Goal: Task Accomplishment & Management: Manage account settings

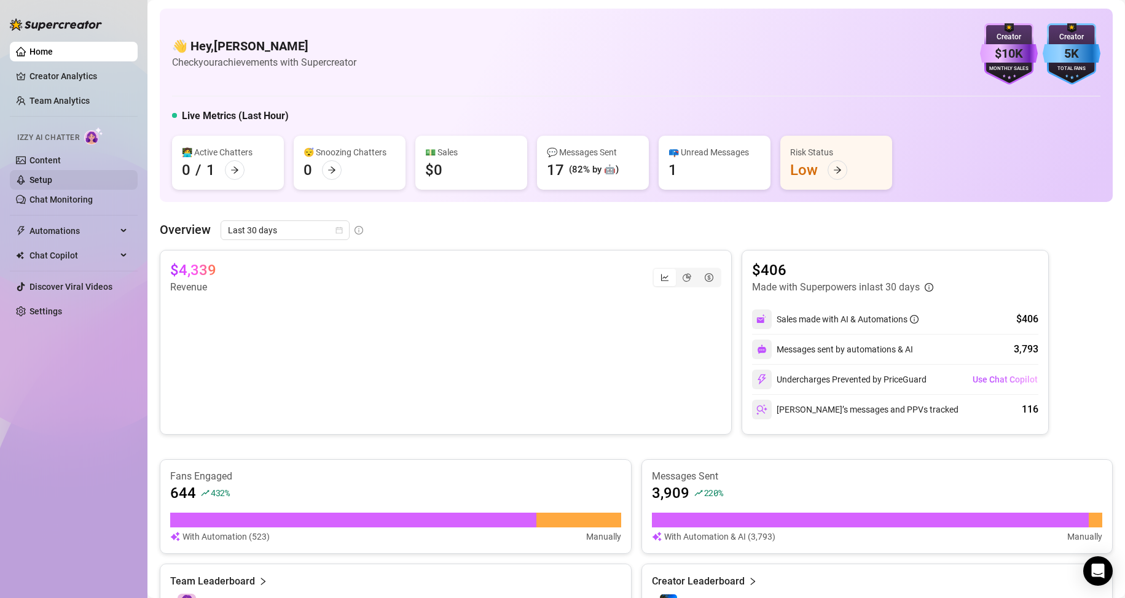
click at [52, 175] on link "Setup" at bounding box center [40, 180] width 23 height 10
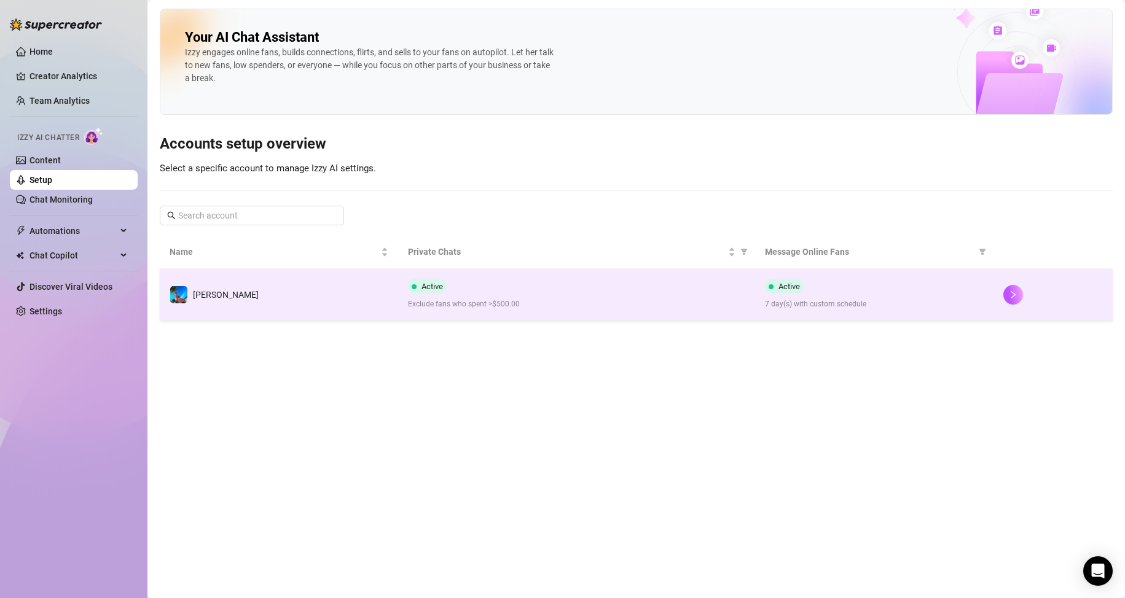
click at [353, 296] on td "[PERSON_NAME]" at bounding box center [279, 295] width 238 height 52
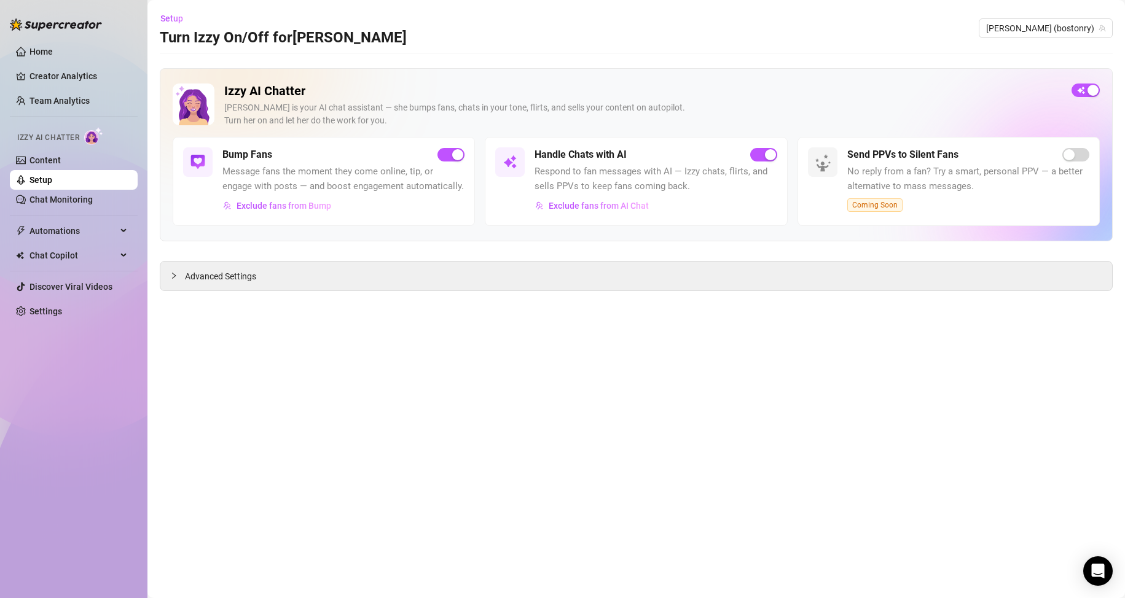
click at [345, 378] on main "Setup Turn Izzy On/Off for [PERSON_NAME] (bostonry) Izzy AI Chatter [PERSON_NAM…" at bounding box center [636, 299] width 978 height 598
drag, startPoint x: 675, startPoint y: 390, endPoint x: 678, endPoint y: 400, distance: 10.7
click at [678, 399] on main "Setup Turn Izzy On/Off for [PERSON_NAME] (bostonry) Izzy AI Chatter [PERSON_NAM…" at bounding box center [636, 299] width 978 height 598
drag, startPoint x: 442, startPoint y: 379, endPoint x: 429, endPoint y: 378, distance: 13.6
click at [440, 379] on main "Setup Turn Izzy On/Off for [PERSON_NAME] (bostonry) Izzy AI Chatter [PERSON_NAM…" at bounding box center [636, 299] width 978 height 598
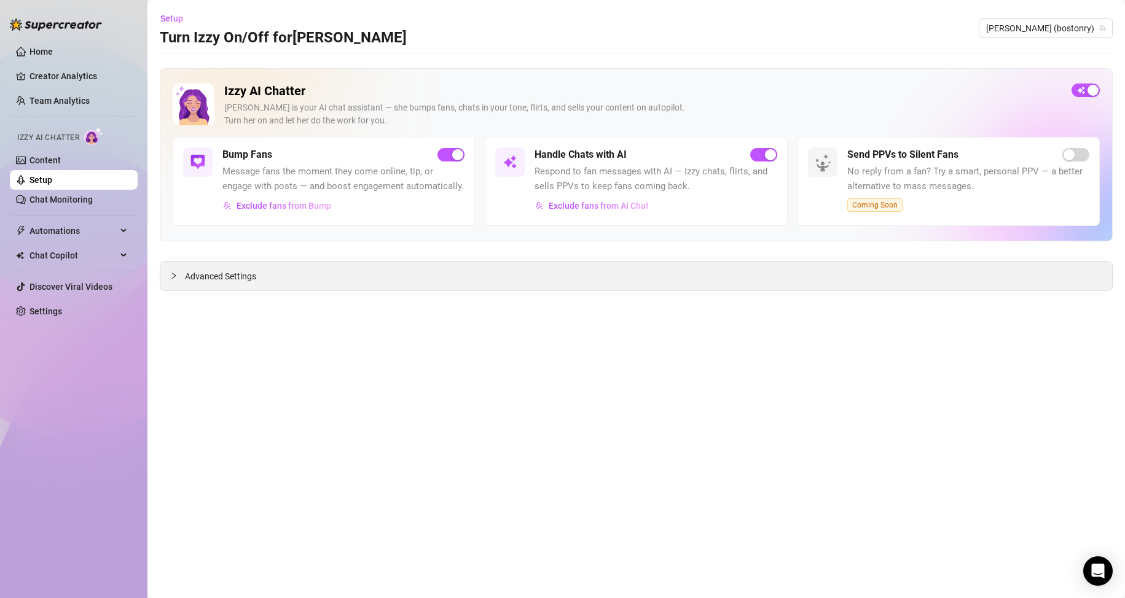
click at [172, 278] on icon "collapsed" at bounding box center [173, 275] width 7 height 7
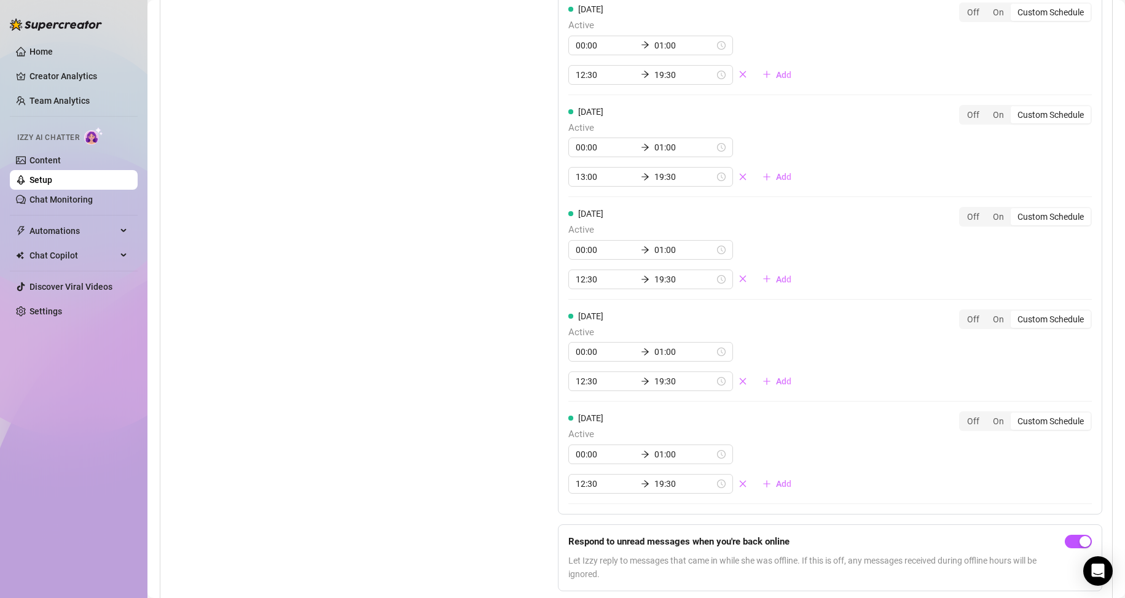
scroll to position [1229, 0]
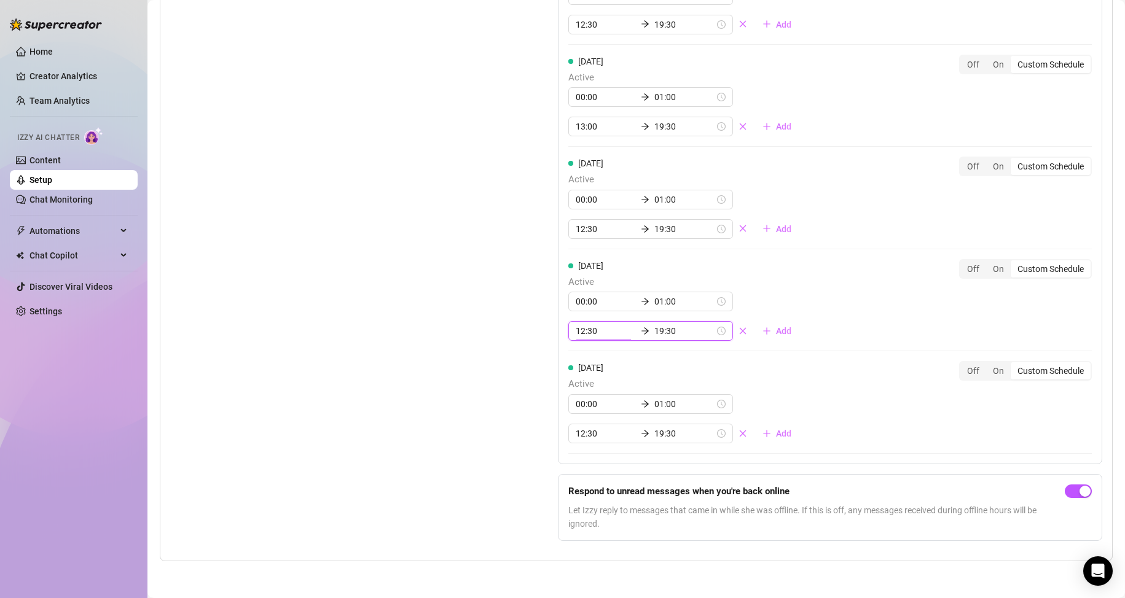
click at [581, 338] on input "12:30" at bounding box center [606, 331] width 60 height 14
click at [586, 408] on div "11" at bounding box center [581, 413] width 29 height 17
type input "11:00"
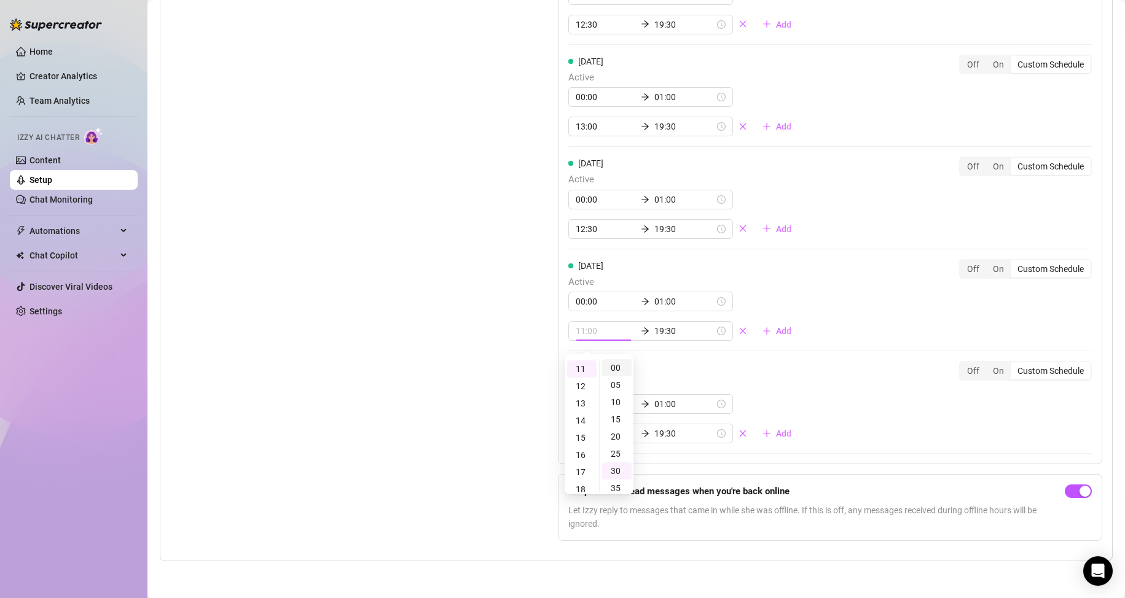
click at [611, 367] on div "00" at bounding box center [616, 367] width 29 height 17
click at [466, 338] on div "Set Active Hours (Izzy Availability) Set specific hours when Izzy engaging with…" at bounding box center [333, 144] width 326 height 815
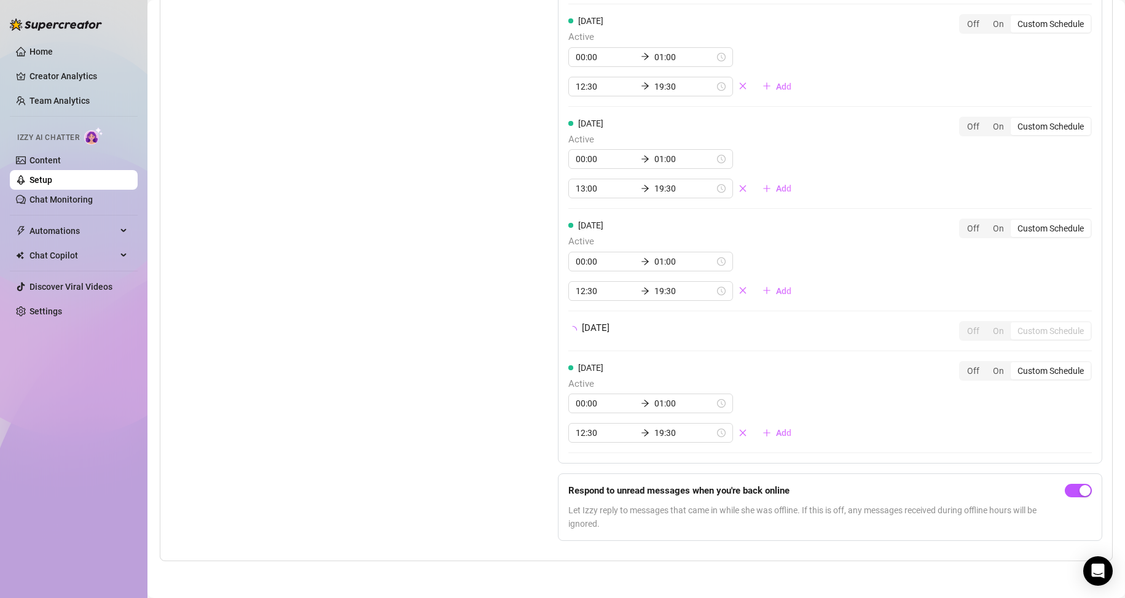
click at [466, 338] on div "Set Active Hours (Izzy Availability) Set specific hours when Izzy engaging with…" at bounding box center [333, 175] width 326 height 752
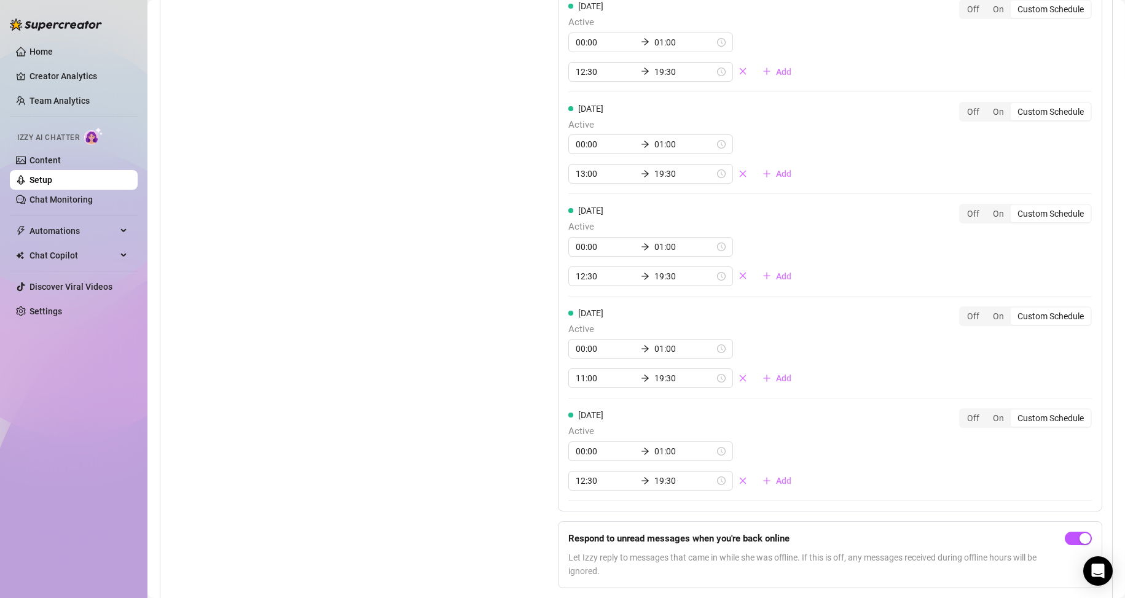
scroll to position [1229, 0]
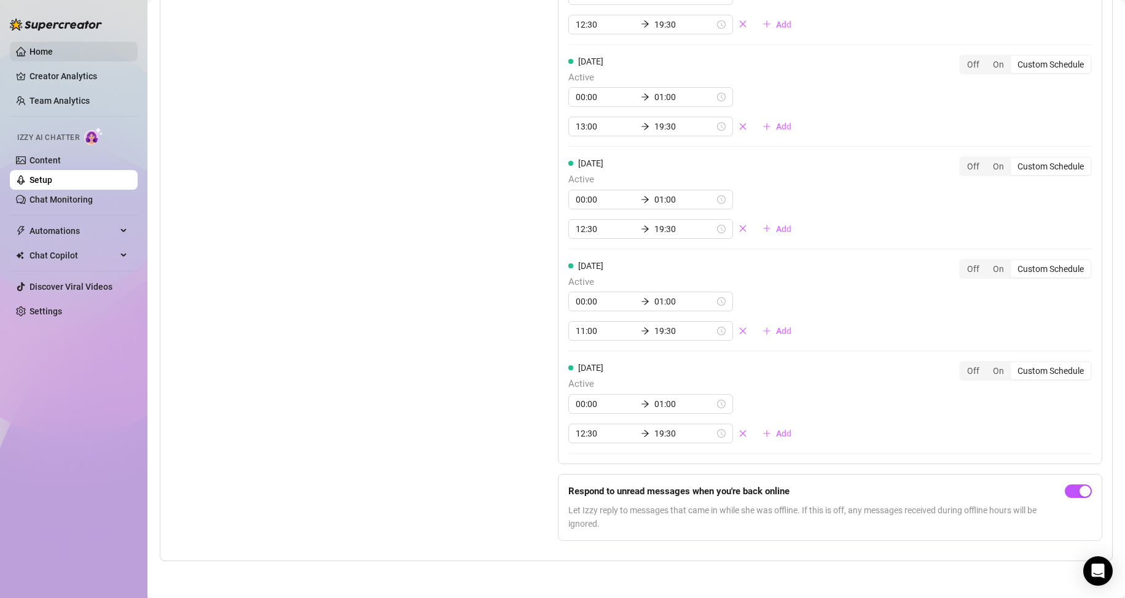
click at [50, 50] on link "Home" at bounding box center [40, 52] width 23 height 10
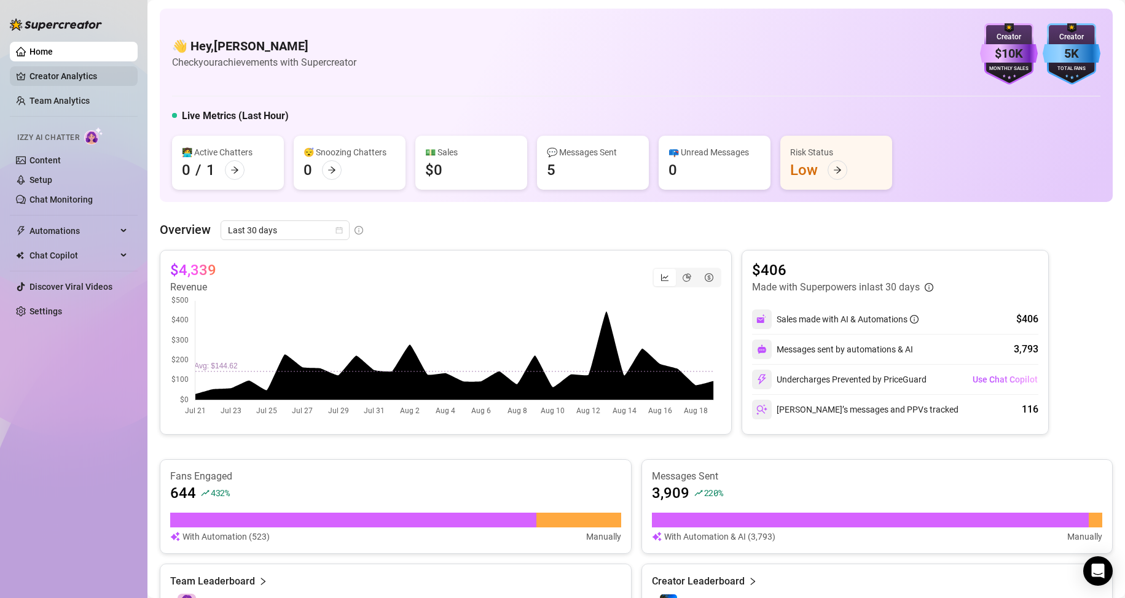
click at [39, 69] on link "Creator Analytics" at bounding box center [78, 76] width 98 height 20
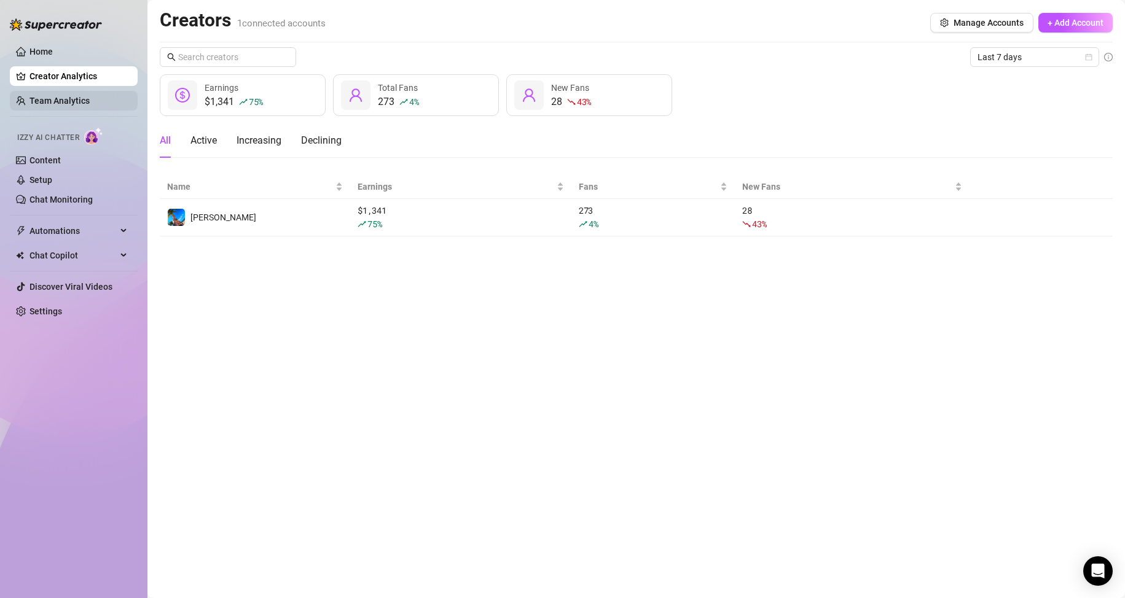
click at [66, 106] on link "Team Analytics" at bounding box center [59, 101] width 60 height 10
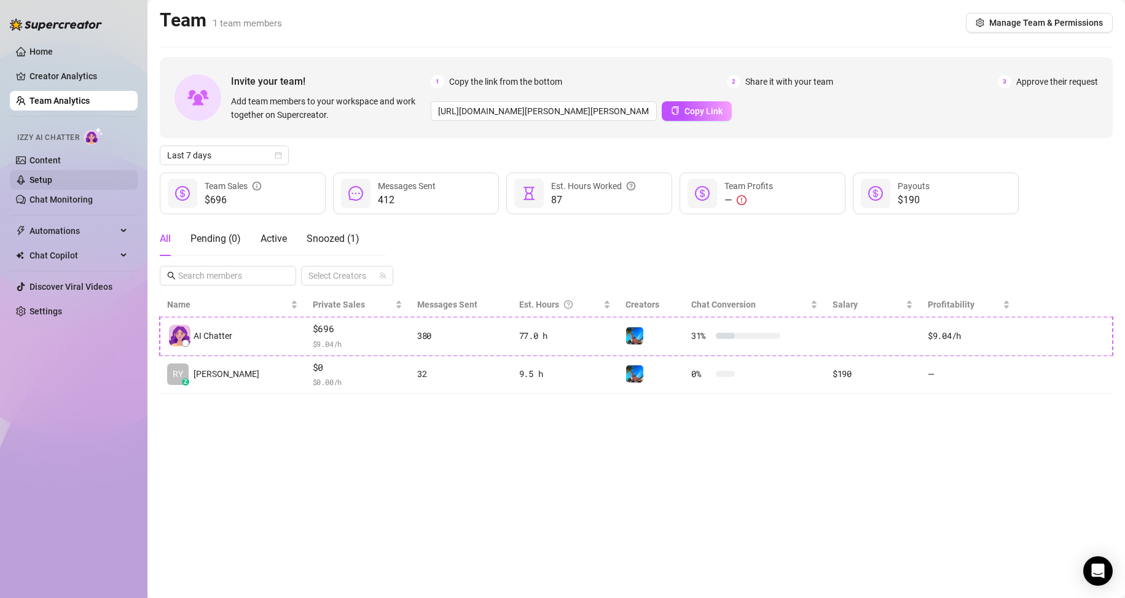
click at [46, 179] on link "Setup" at bounding box center [40, 180] width 23 height 10
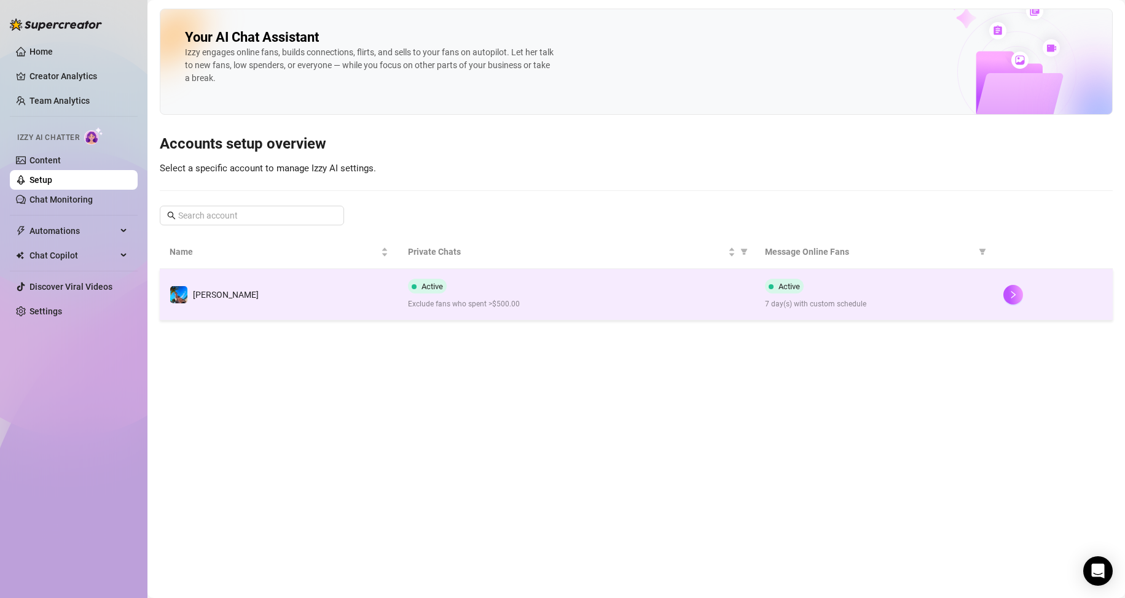
click at [329, 288] on td "[PERSON_NAME]" at bounding box center [279, 295] width 238 height 52
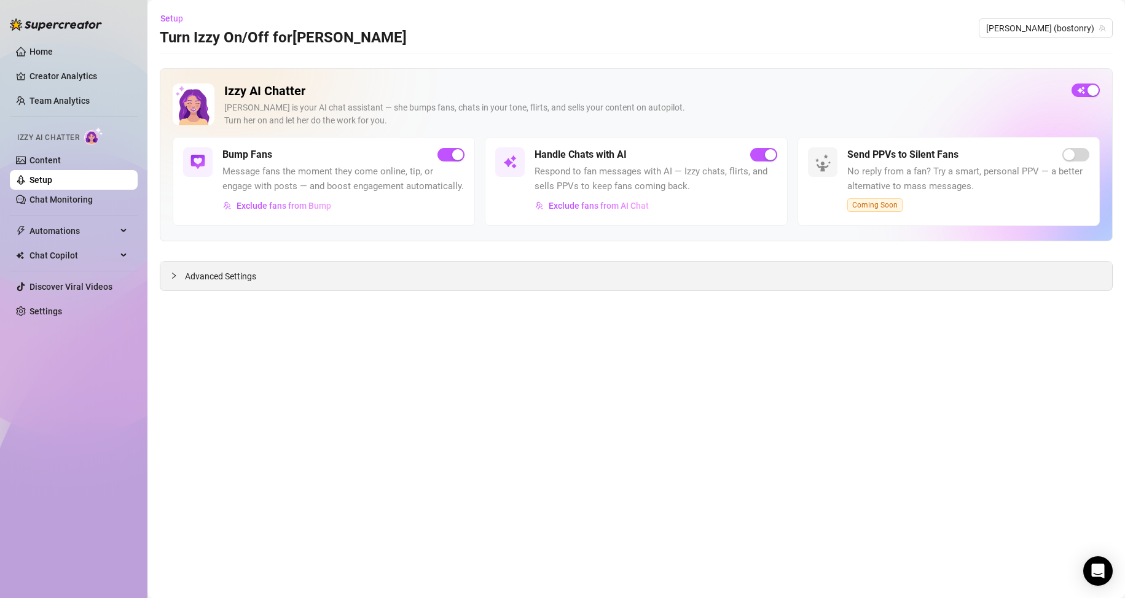
click at [181, 275] on div at bounding box center [177, 276] width 15 height 14
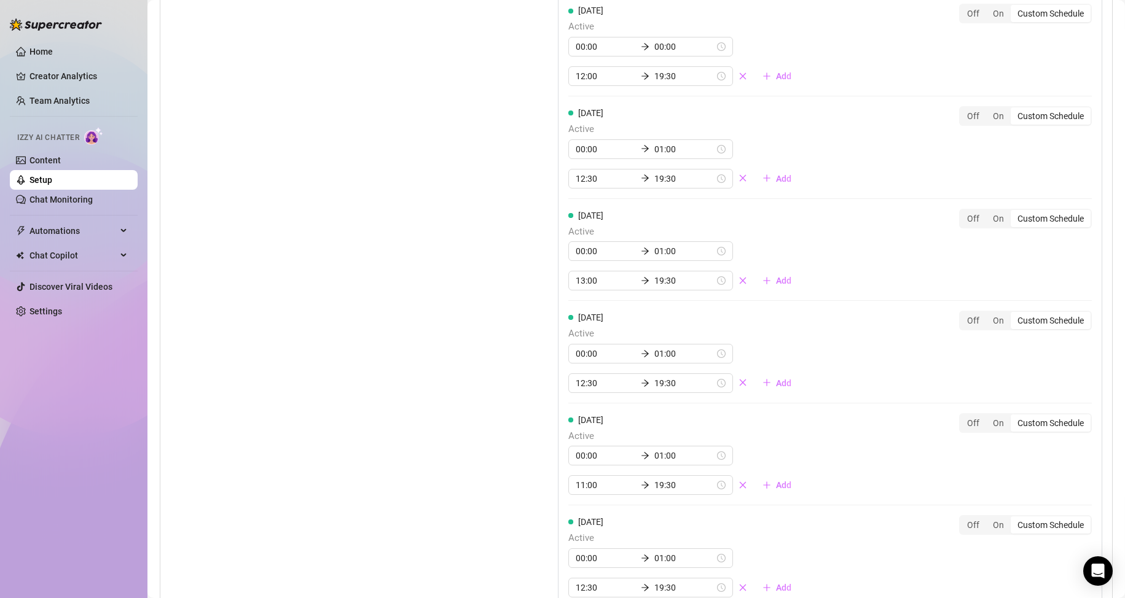
scroll to position [1167, 0]
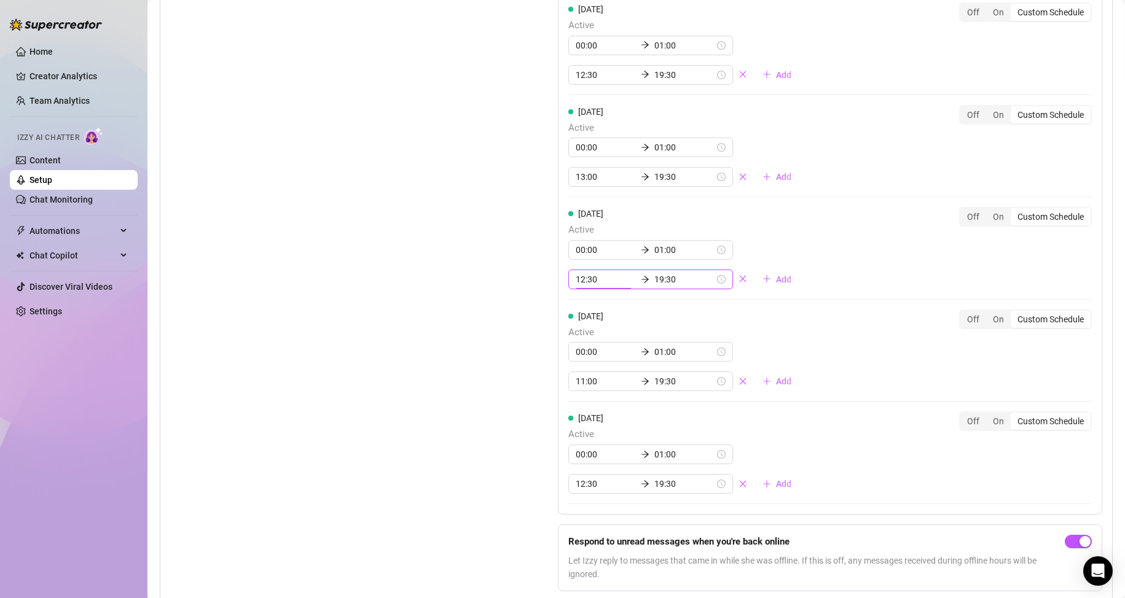
click at [579, 286] on input "12:30" at bounding box center [606, 280] width 60 height 14
click at [584, 374] on div "11" at bounding box center [581, 372] width 29 height 17
type input "11:30"
click at [478, 357] on div "Set Active Hours (Izzy Availability) Set specific hours when Izzy engaging with…" at bounding box center [333, 194] width 326 height 815
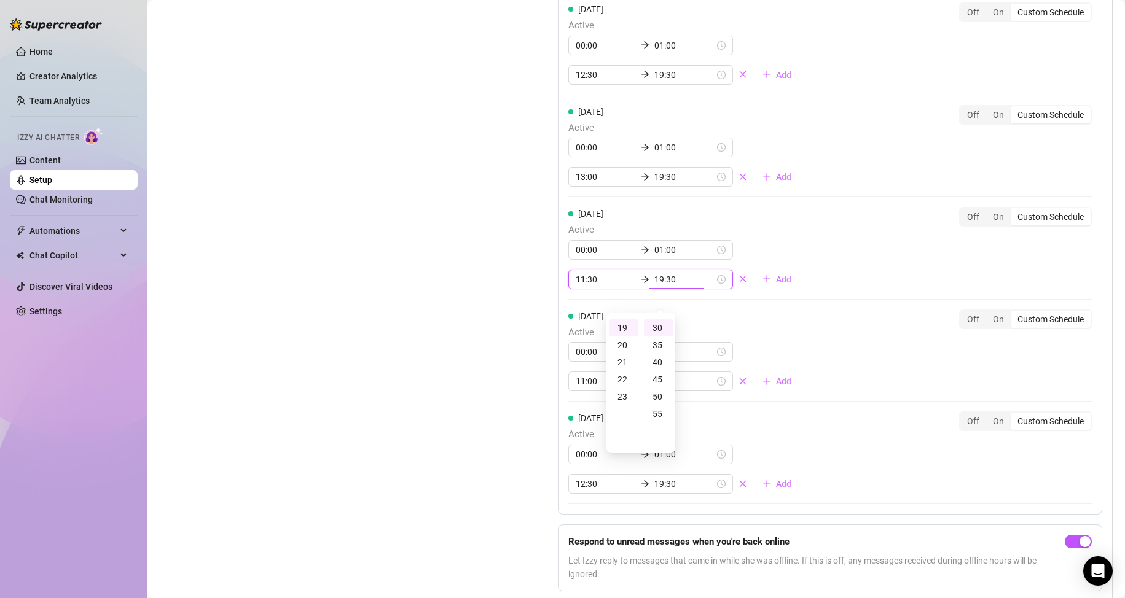
scroll to position [326, 0]
click at [504, 383] on div "Set Active Hours (Izzy Availability) Set specific hours when Izzy engaging with…" at bounding box center [636, 194] width 932 height 815
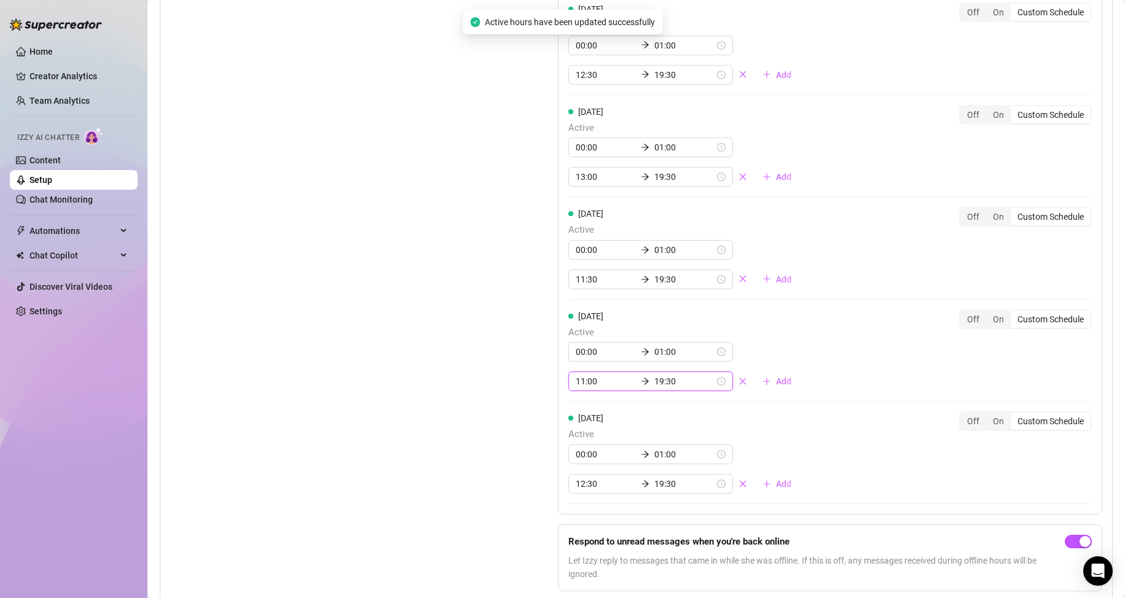
click at [576, 388] on input "11:00" at bounding box center [606, 382] width 60 height 14
click at [584, 452] on div "12" at bounding box center [581, 447] width 29 height 17
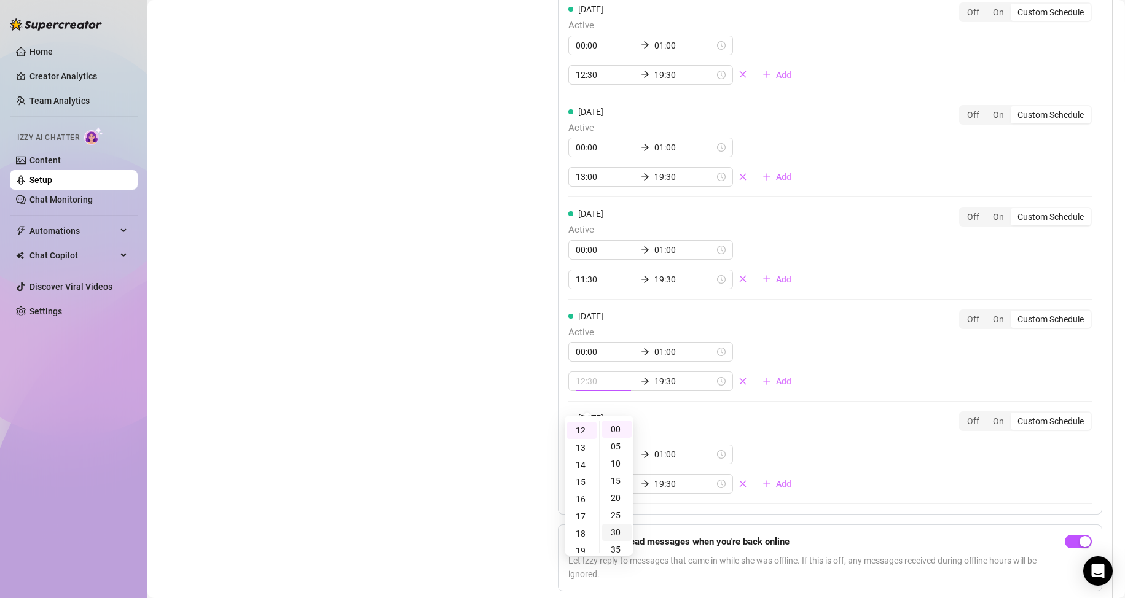
click at [621, 535] on div "30" at bounding box center [616, 532] width 29 height 17
type input "12:30"
click at [431, 421] on div "Set Active Hours (Izzy Availability) Set specific hours when Izzy engaging with…" at bounding box center [333, 194] width 326 height 815
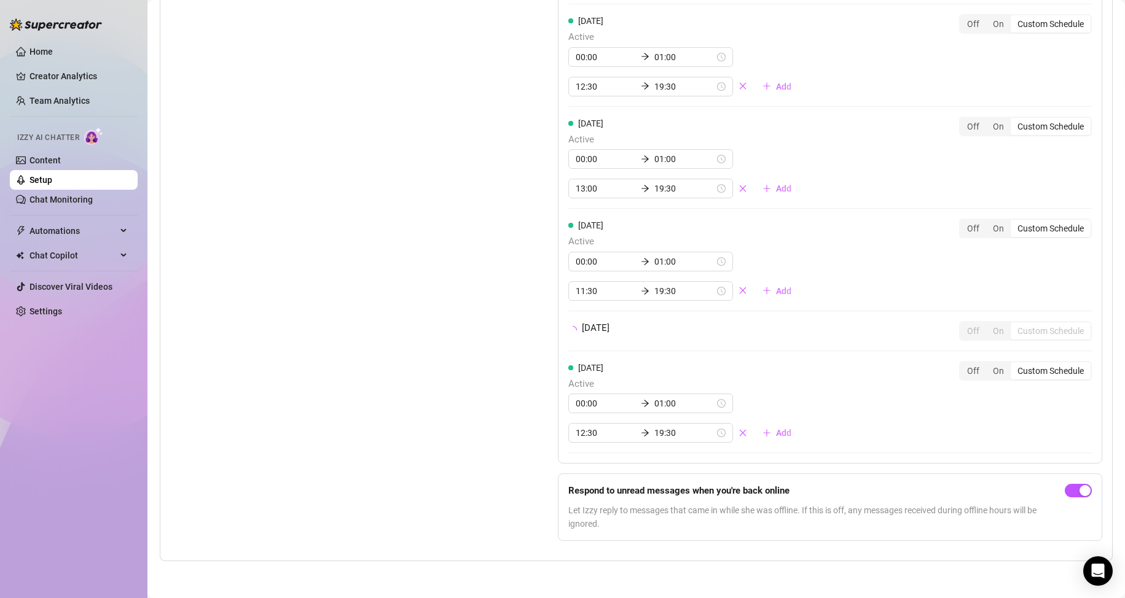
click at [431, 421] on div "Set Active Hours (Izzy Availability) Set specific hours when Izzy engaging with…" at bounding box center [333, 175] width 326 height 752
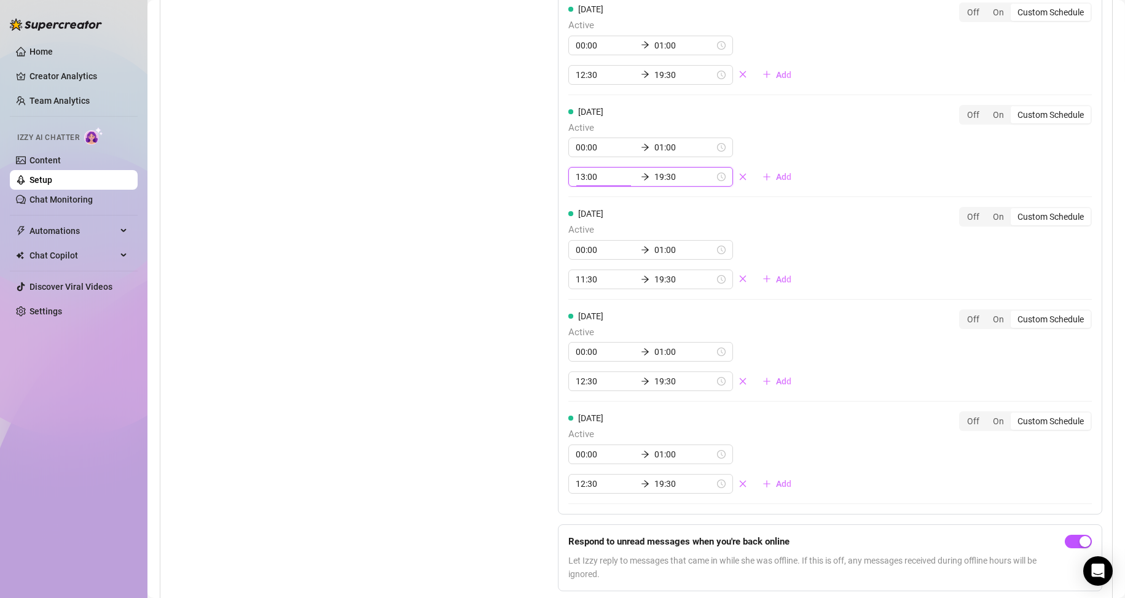
click at [583, 184] on input "13:00" at bounding box center [606, 177] width 60 height 14
click at [580, 269] on div "12" at bounding box center [581, 270] width 29 height 17
click at [619, 325] on div "30" at bounding box center [616, 327] width 29 height 17
type input "12:30"
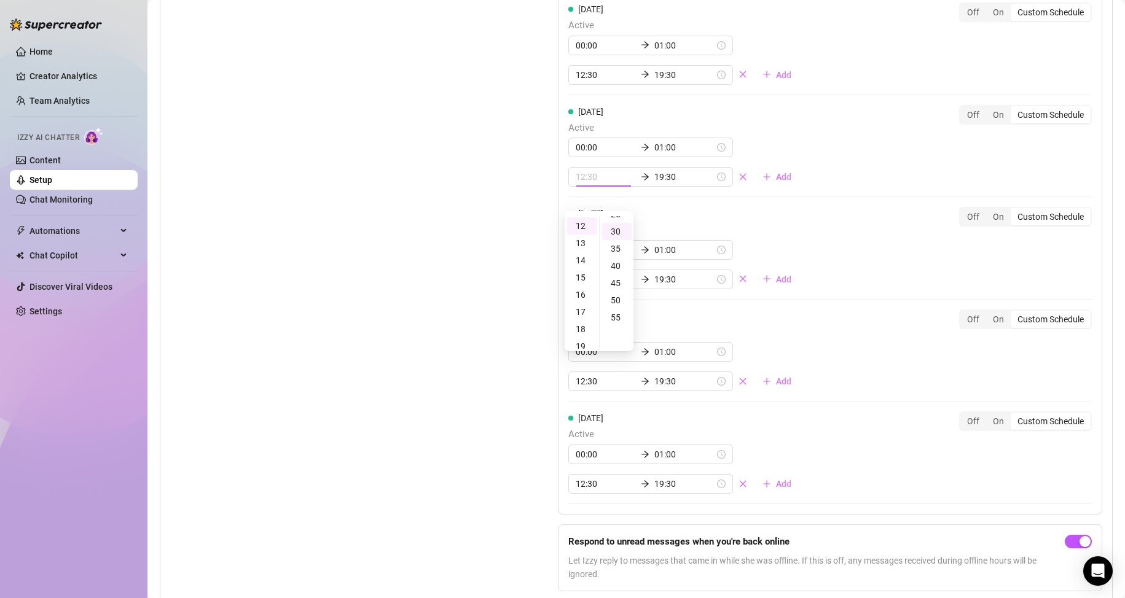
scroll to position [102, 0]
click at [457, 266] on div "Set Active Hours (Izzy Availability) Set specific hours when Izzy engaging with…" at bounding box center [333, 194] width 326 height 815
click at [456, 265] on div "Set Active Hours (Izzy Availability) Set specific hours when Izzy engaging with…" at bounding box center [333, 194] width 326 height 815
click at [425, 300] on div "Set Active Hours (Izzy Availability) Set specific hours when Izzy engaging with…" at bounding box center [333, 194] width 326 height 815
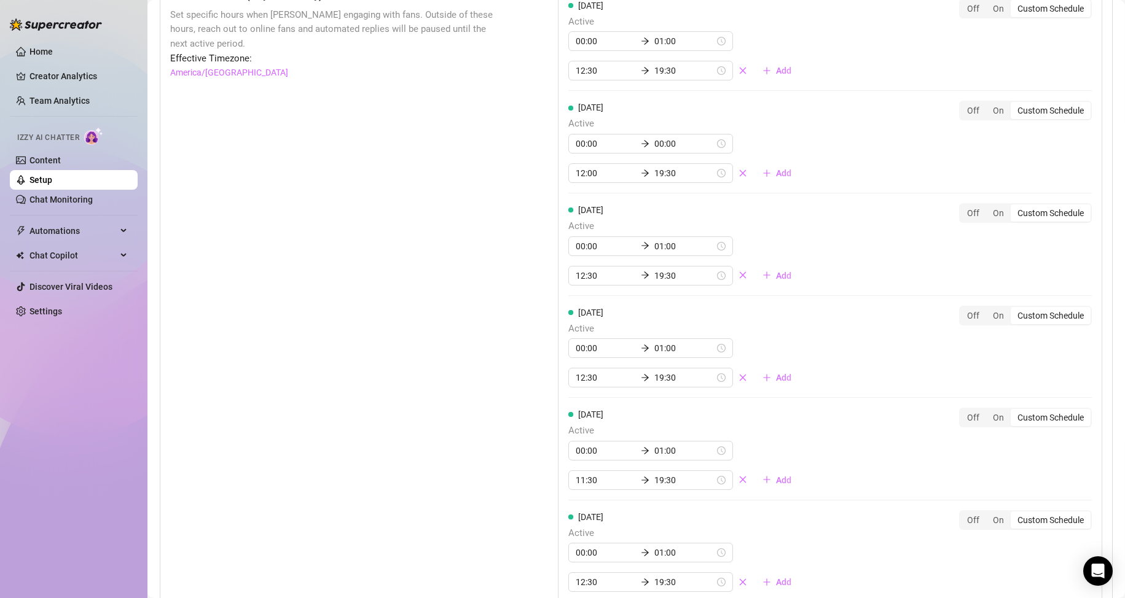
scroll to position [1045, 0]
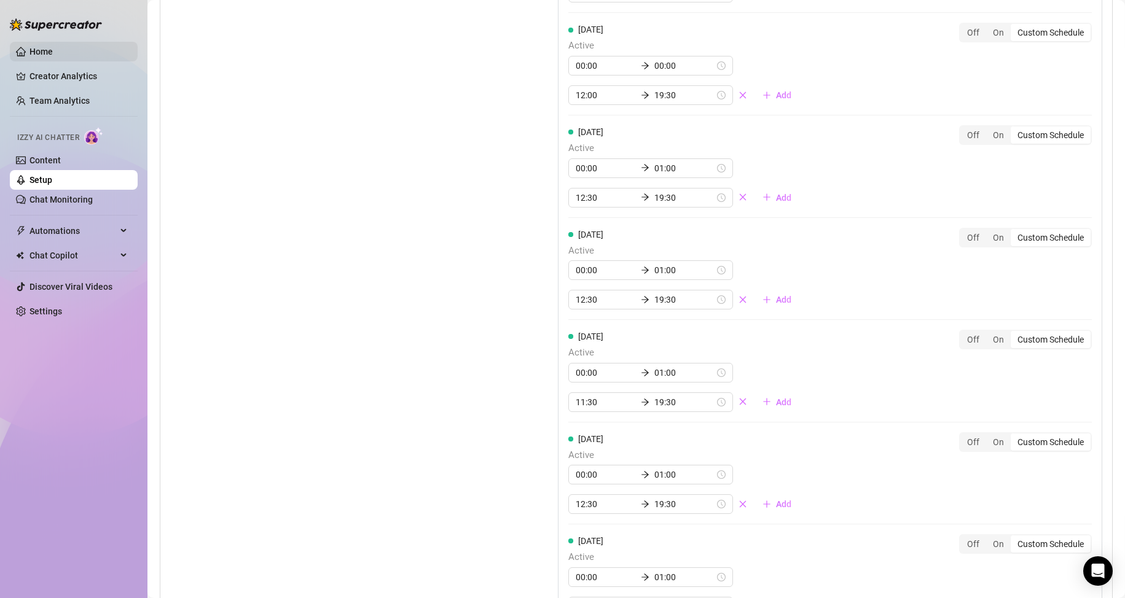
click at [53, 47] on link "Home" at bounding box center [40, 52] width 23 height 10
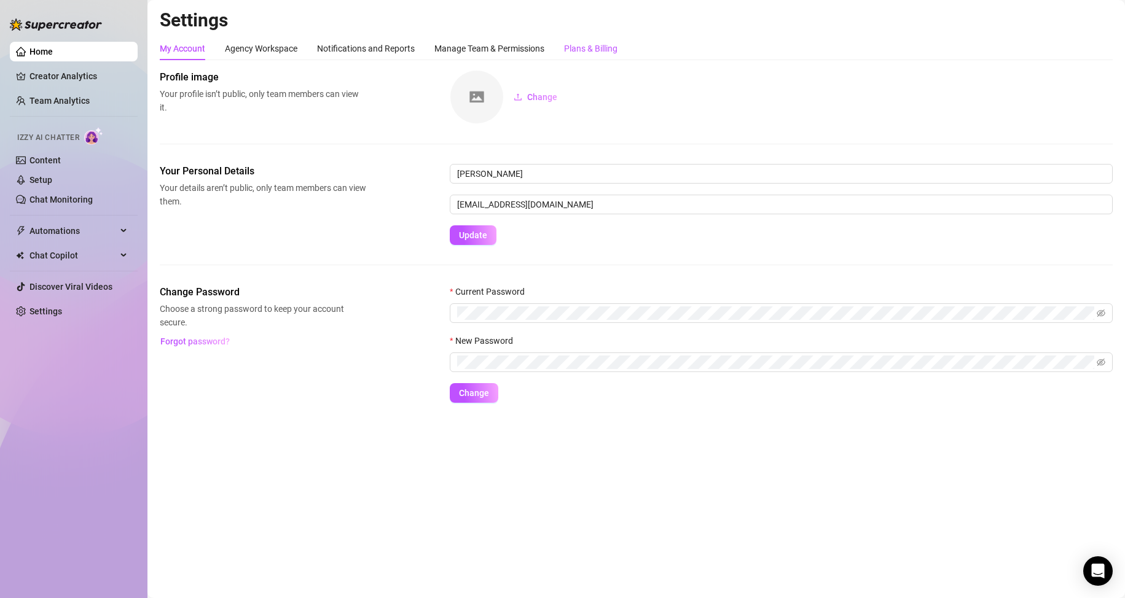
click at [613, 45] on div "Plans & Billing" at bounding box center [590, 49] width 53 height 14
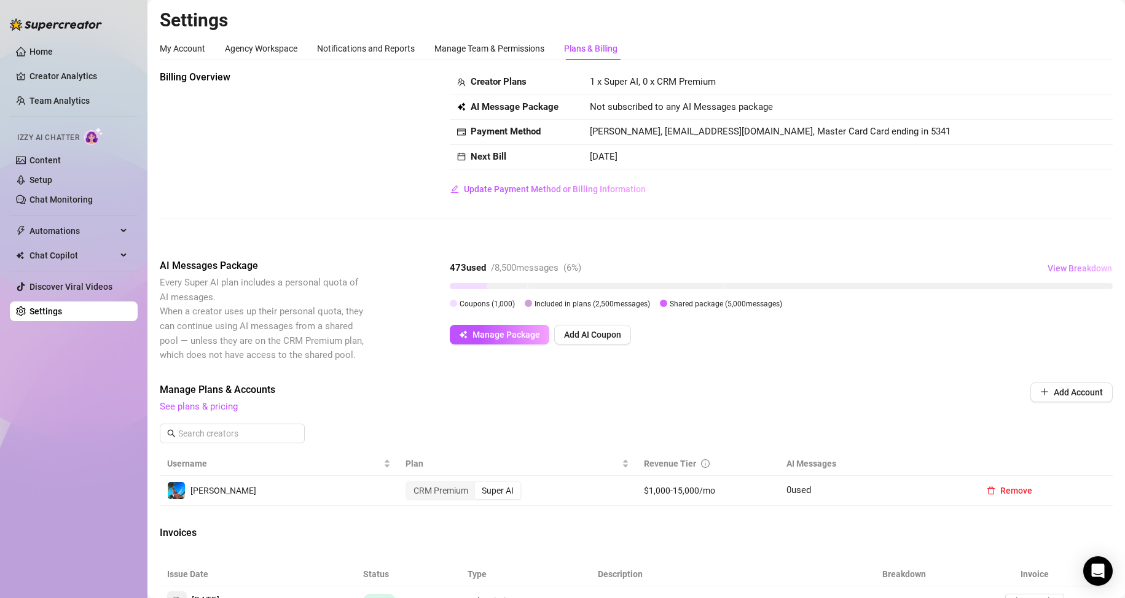
click at [1064, 269] on span "View Breakdown" at bounding box center [1080, 269] width 65 height 10
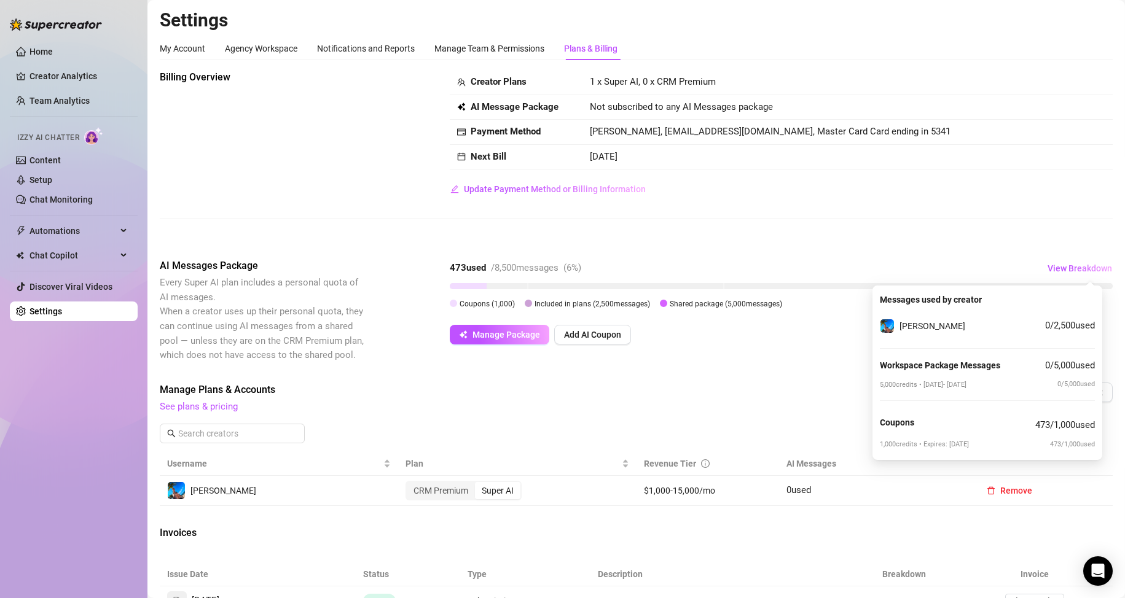
click at [768, 410] on span "See plans & pricing" at bounding box center [553, 407] width 787 height 15
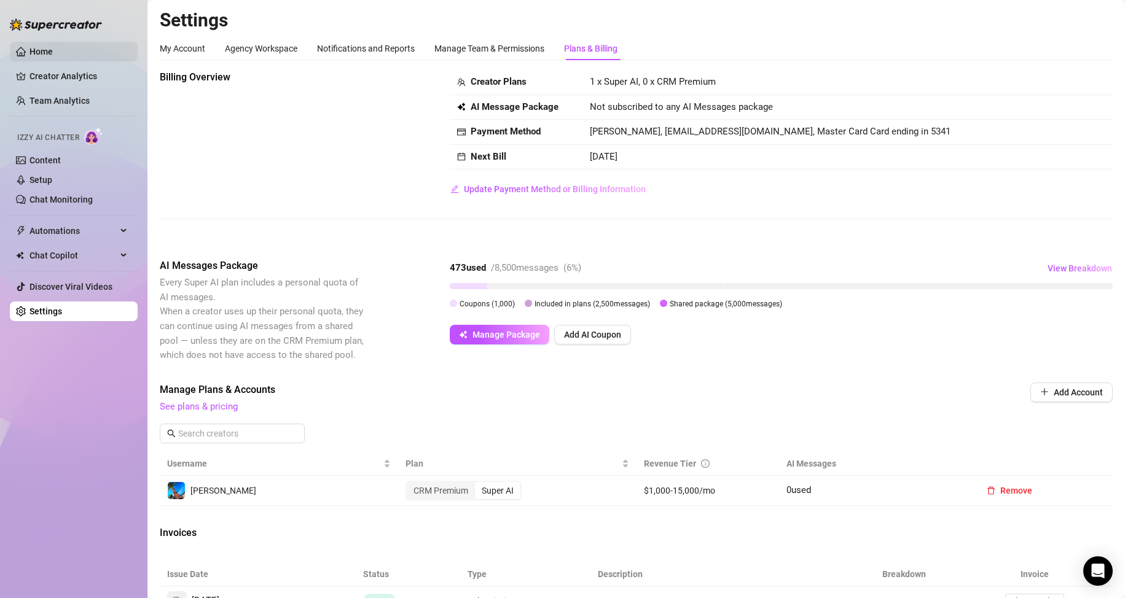
click at [53, 56] on link "Home" at bounding box center [40, 52] width 23 height 10
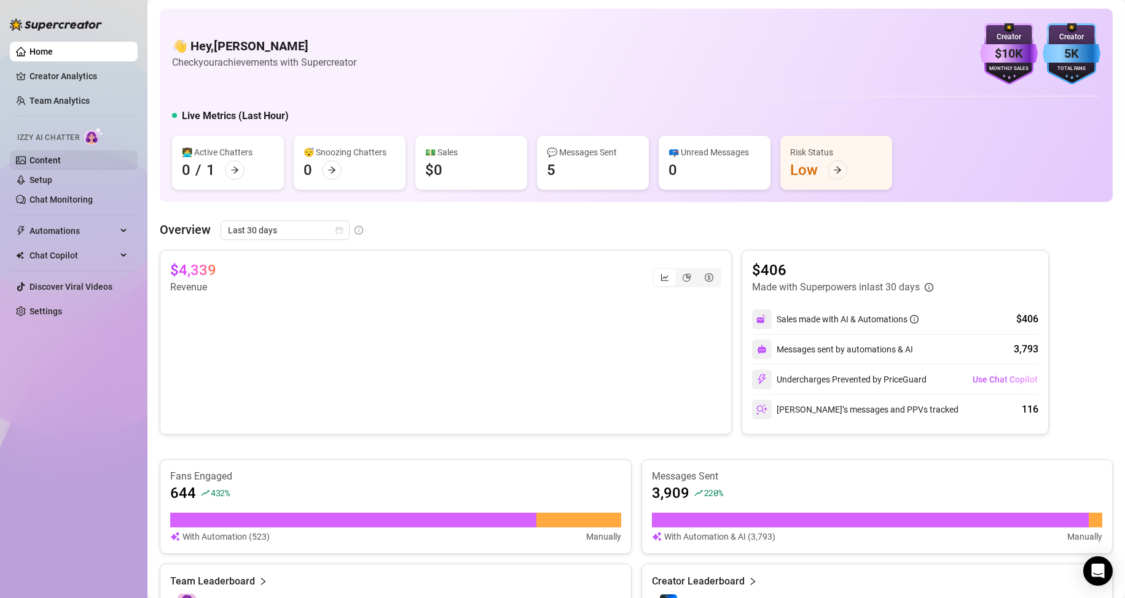
click at [61, 162] on link "Content" at bounding box center [44, 160] width 31 height 10
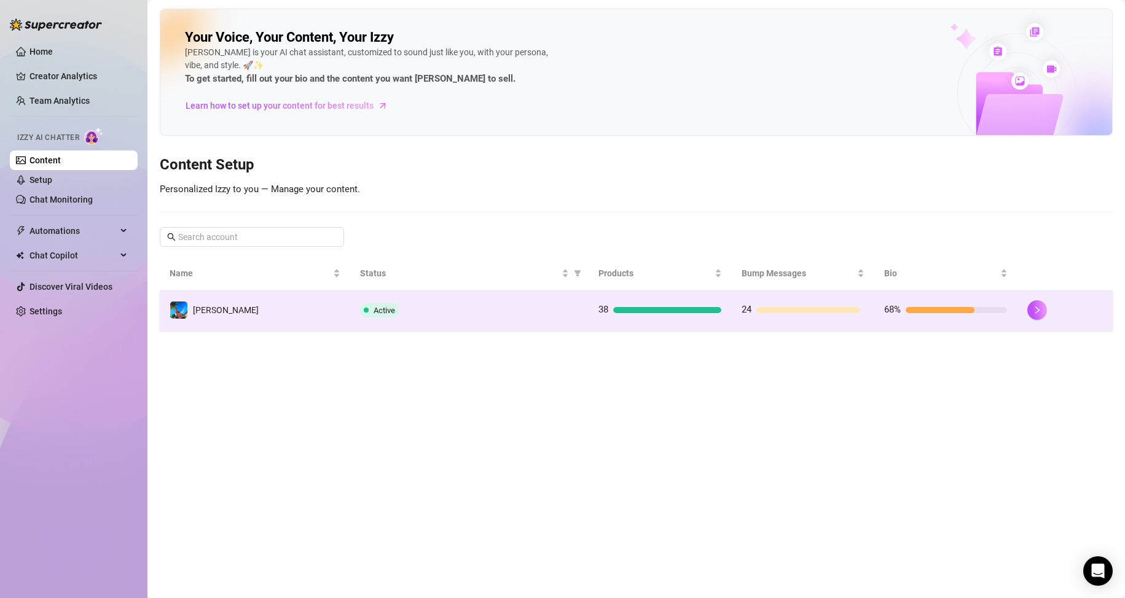
click at [538, 314] on div "Active" at bounding box center [469, 310] width 219 height 15
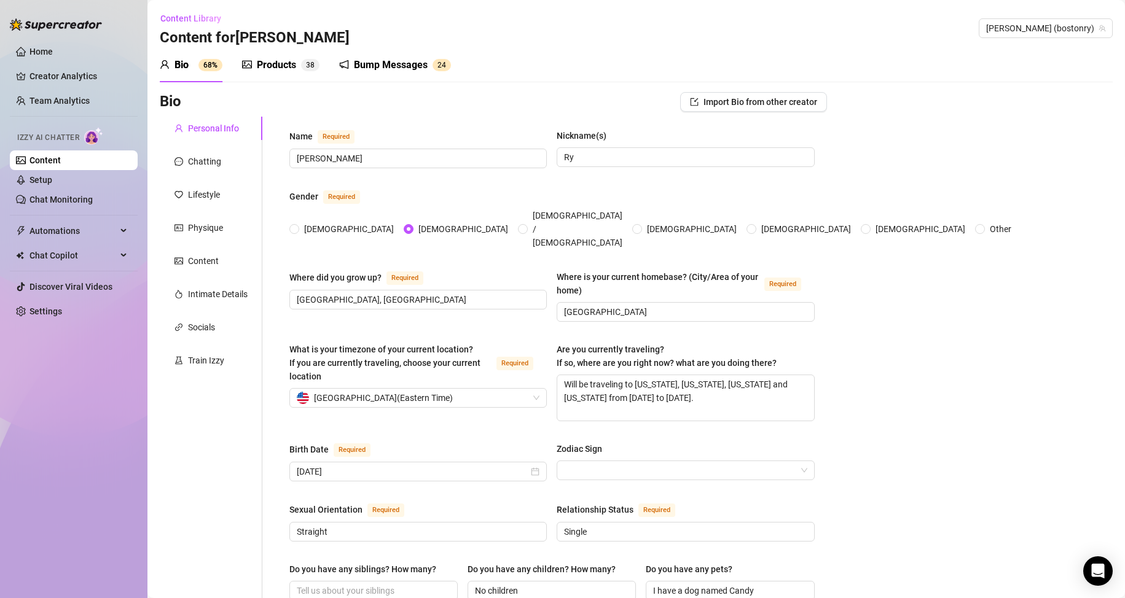
click at [270, 68] on div "Products" at bounding box center [276, 65] width 39 height 15
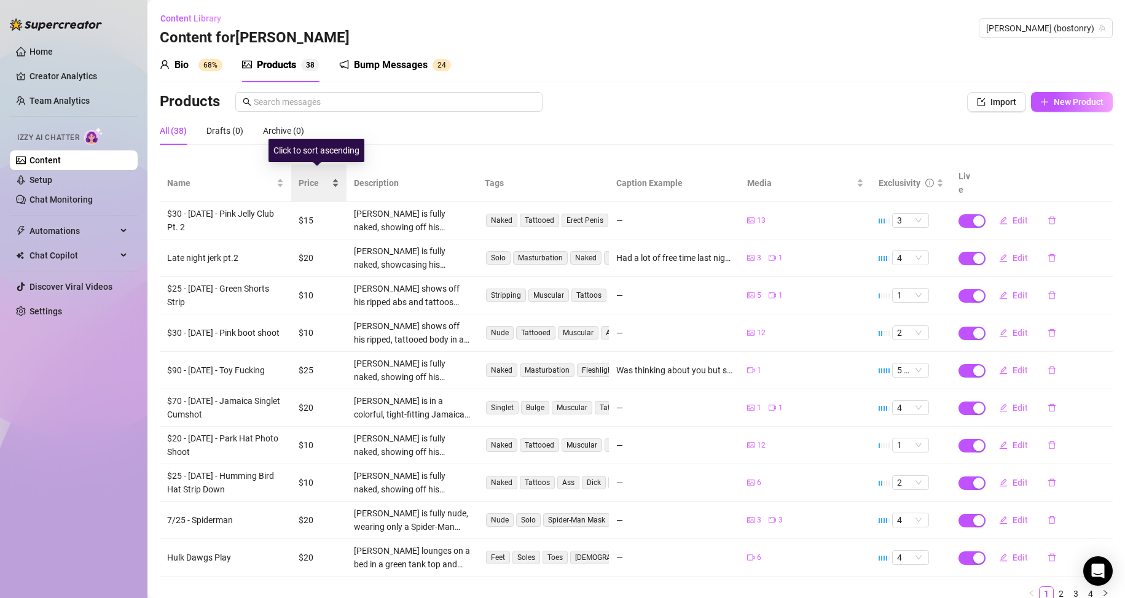
click at [331, 177] on div "Price" at bounding box center [319, 183] width 41 height 14
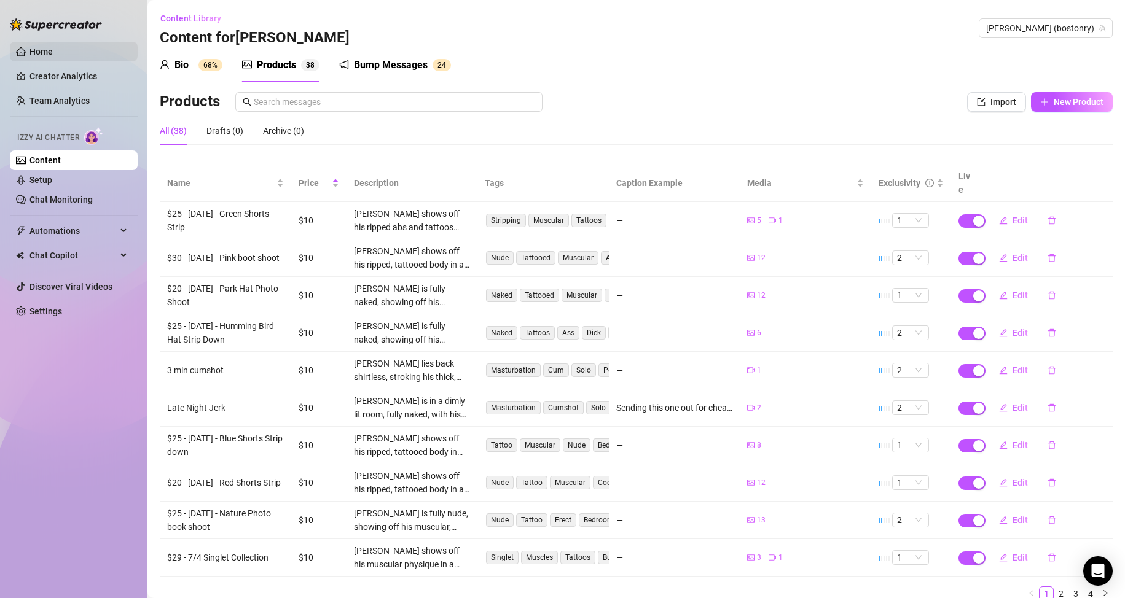
click at [53, 47] on link "Home" at bounding box center [40, 52] width 23 height 10
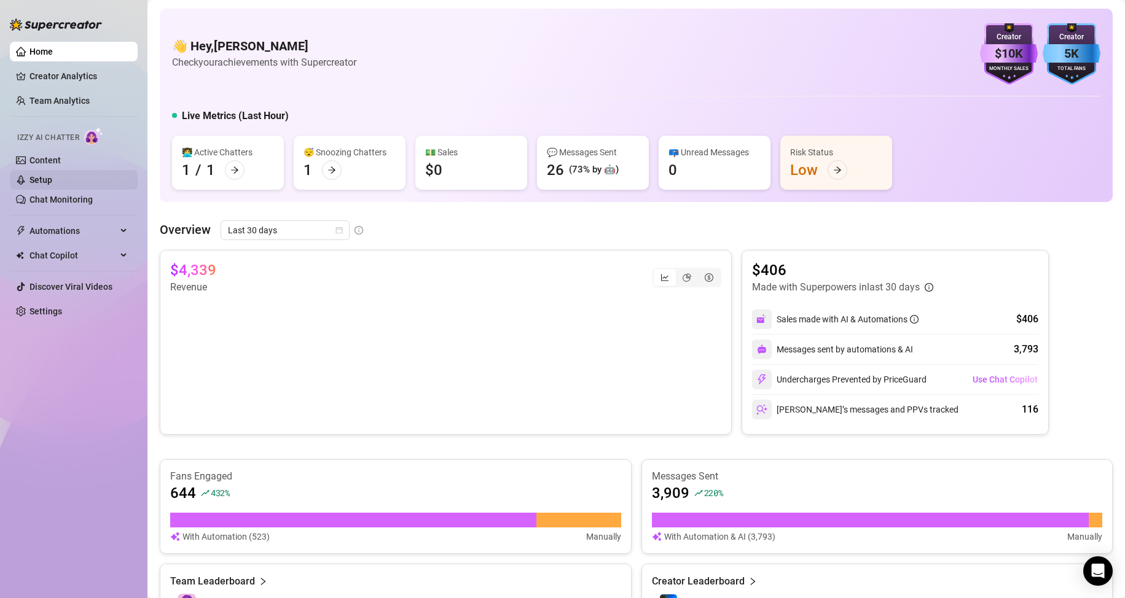
click at [52, 178] on link "Setup" at bounding box center [40, 180] width 23 height 10
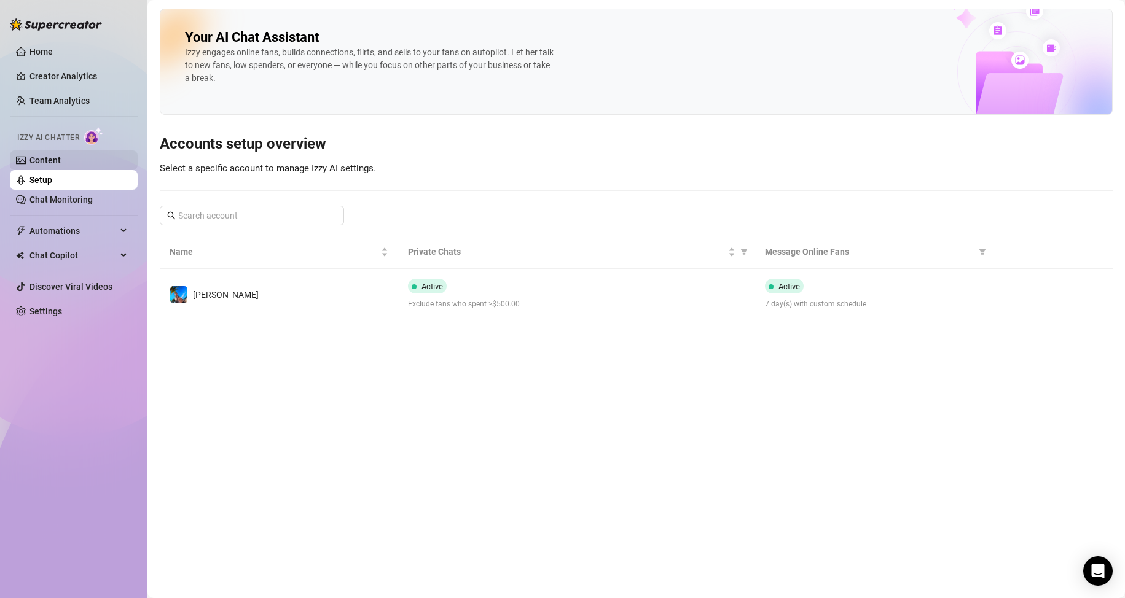
click at [61, 155] on link "Content" at bounding box center [44, 160] width 31 height 10
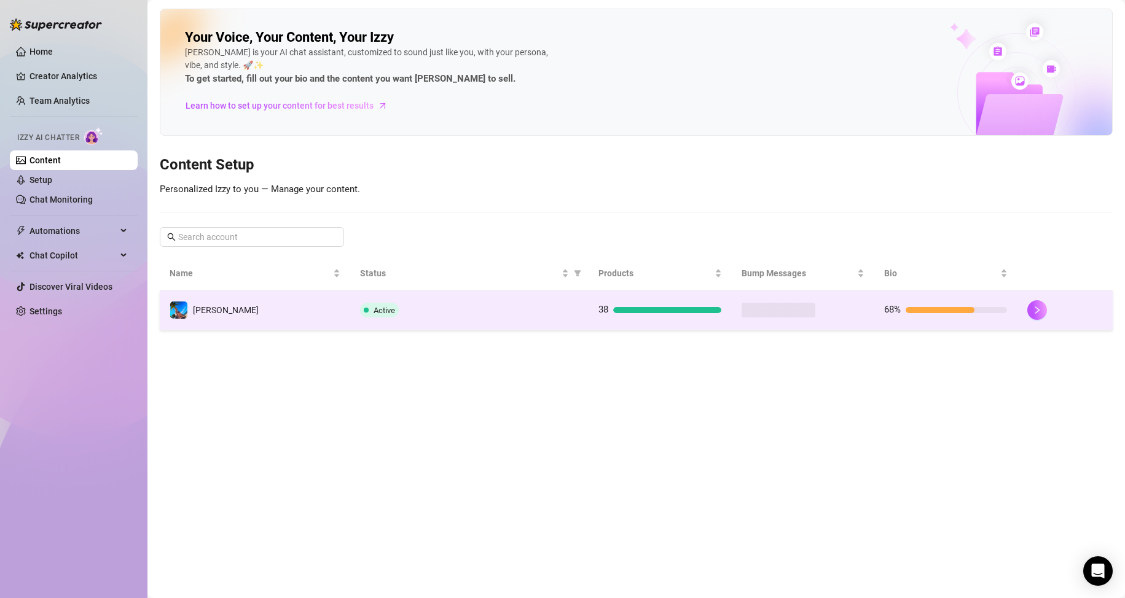
click at [520, 300] on td "Active" at bounding box center [469, 311] width 238 height 40
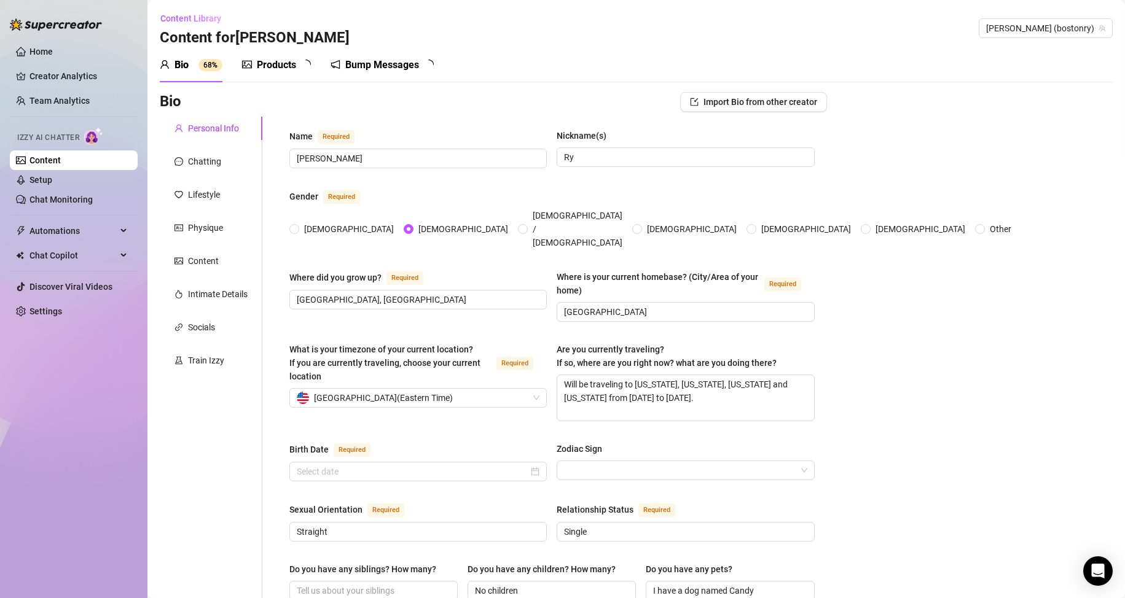
radio input "true"
type input "[DATE]"
click at [210, 165] on div "Chatting" at bounding box center [204, 162] width 33 height 14
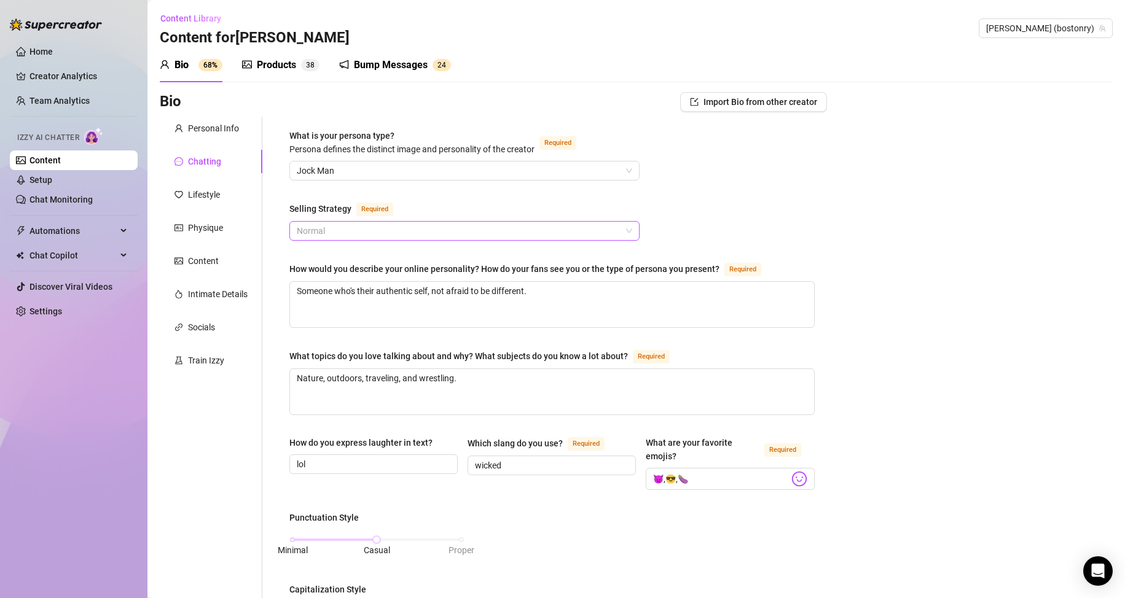
click at [402, 233] on span "Normal" at bounding box center [464, 231] width 335 height 18
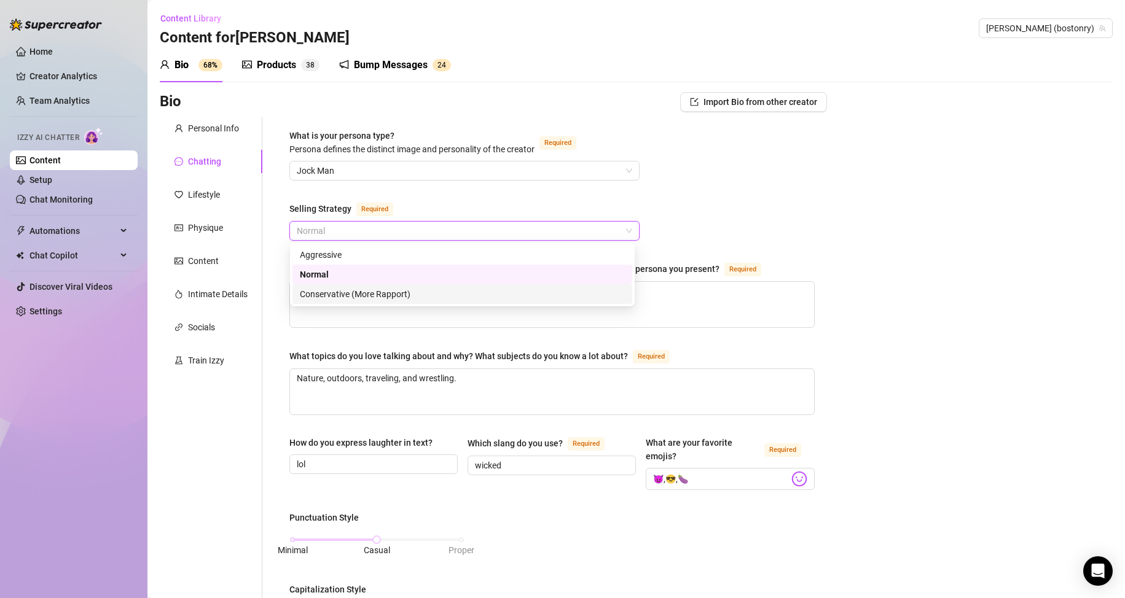
click at [370, 294] on div "Conservative (More Rapport)" at bounding box center [462, 295] width 325 height 14
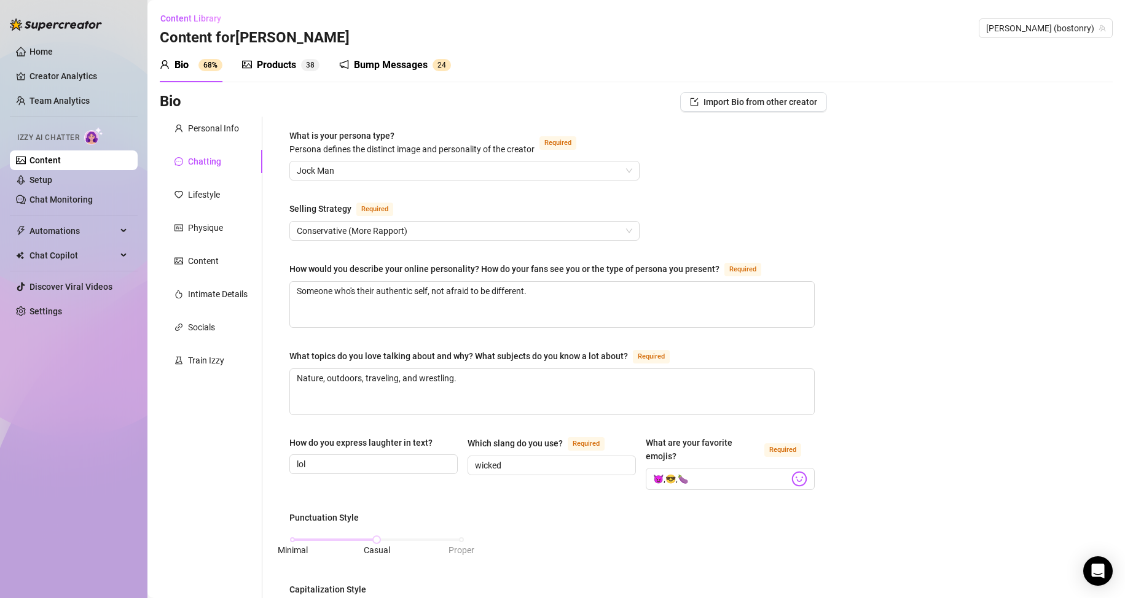
click at [915, 222] on div "Bio Import Bio from other creator Personal Info Chatting Lifestyle Physique Con…" at bounding box center [636, 605] width 953 height 1026
click at [33, 50] on link "Home" at bounding box center [40, 52] width 23 height 10
